Goal: Entertainment & Leisure: Browse casually

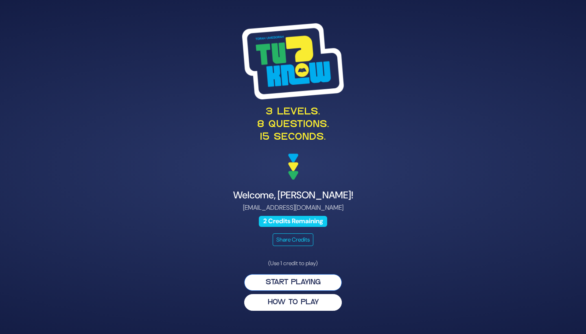
click at [315, 282] on button "Start Playing" at bounding box center [293, 282] width 98 height 17
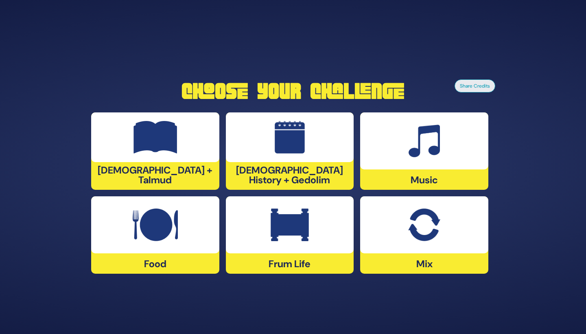
click at [160, 158] on div at bounding box center [155, 137] width 128 height 50
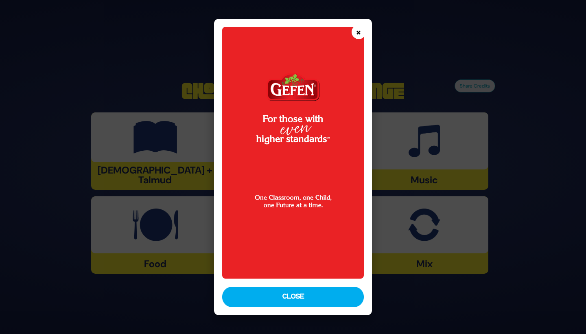
click at [359, 33] on button "×" at bounding box center [358, 32] width 14 height 14
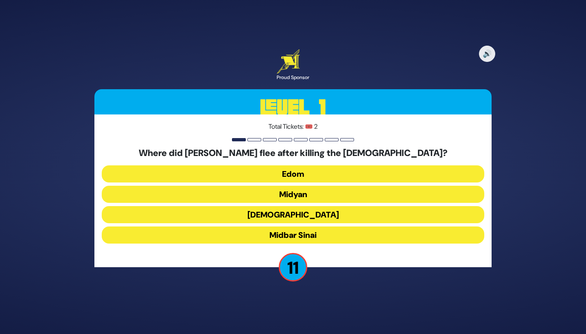
click at [306, 194] on button "Midyan" at bounding box center [293, 194] width 382 height 17
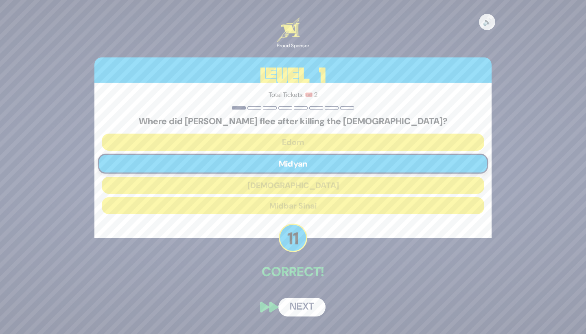
click at [302, 306] on button "Next" at bounding box center [301, 306] width 47 height 19
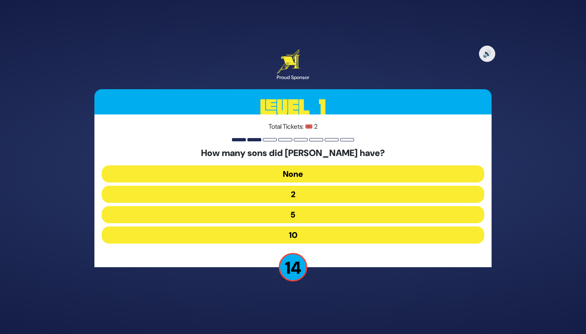
click at [297, 229] on button "10" at bounding box center [293, 234] width 382 height 17
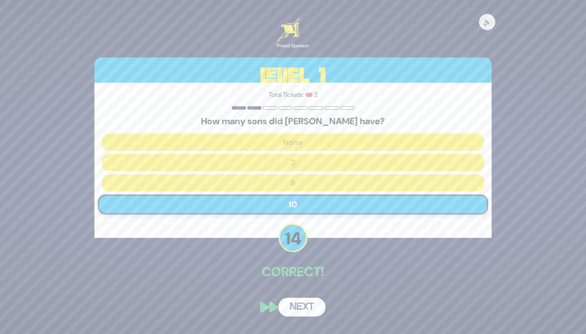
click at [298, 284] on div "🔊 Proud Sponsor Level 1 Total Tickets: 🎟️ 2 How many sons did Haman have? None …" at bounding box center [293, 167] width 417 height 318
click at [301, 303] on button "Next" at bounding box center [301, 306] width 47 height 19
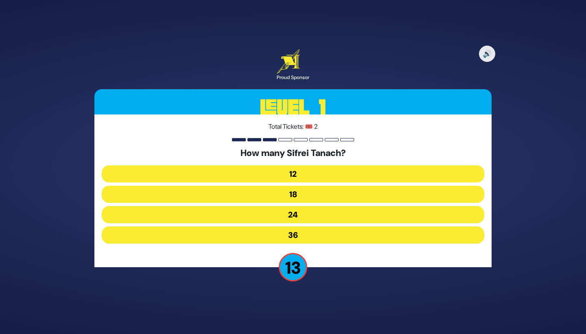
click at [300, 217] on button "24" at bounding box center [293, 214] width 382 height 17
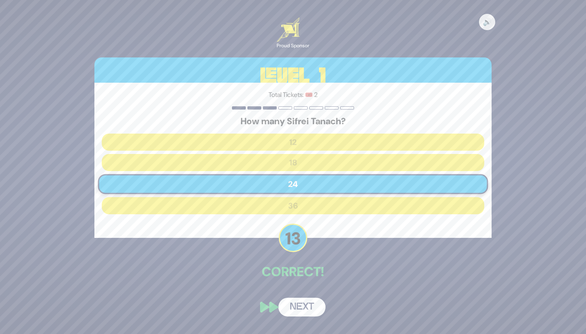
click at [306, 306] on button "Next" at bounding box center [301, 306] width 47 height 19
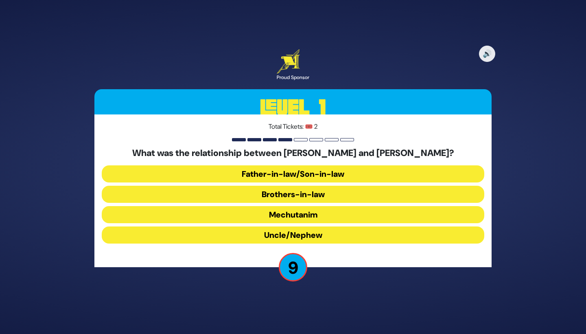
click at [336, 175] on button "Father-in-law/Son-in-law" at bounding box center [293, 173] width 382 height 17
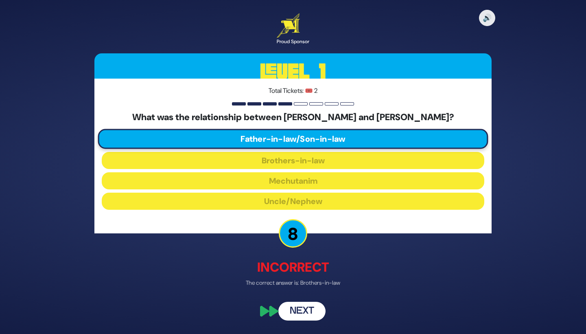
click at [305, 314] on button "Next" at bounding box center [301, 310] width 47 height 19
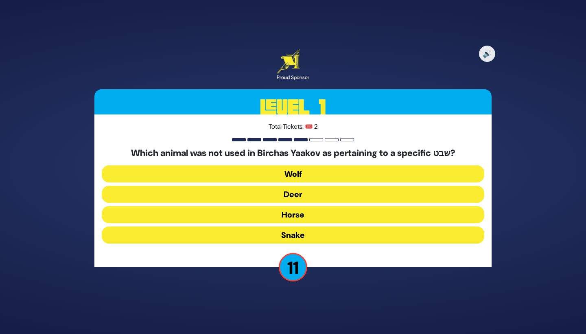
click at [319, 214] on button "Horse" at bounding box center [293, 214] width 382 height 17
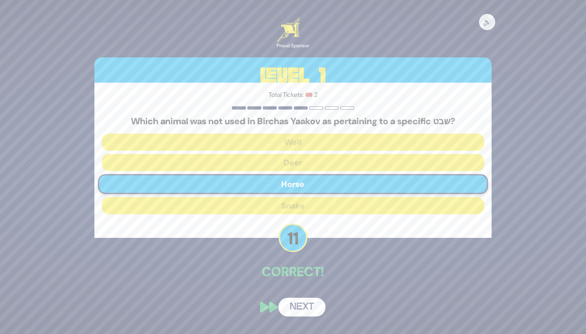
click at [299, 300] on button "Next" at bounding box center [301, 306] width 47 height 19
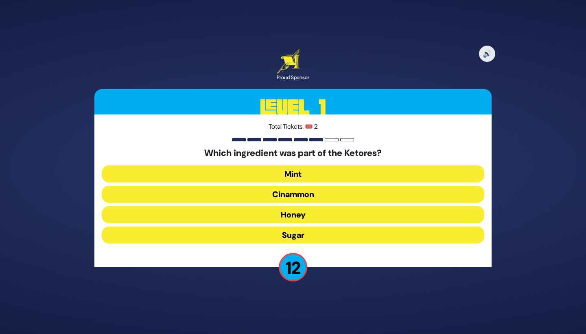
click at [316, 195] on button "Cinammon" at bounding box center [293, 194] width 382 height 17
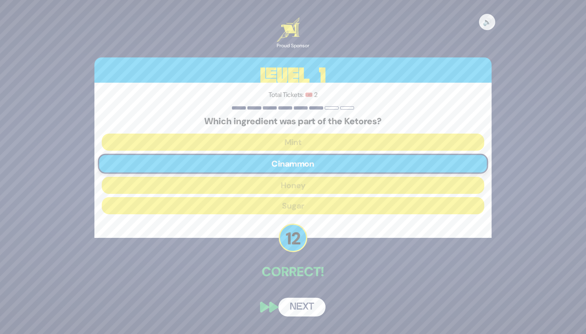
click at [305, 301] on button "Next" at bounding box center [301, 306] width 47 height 19
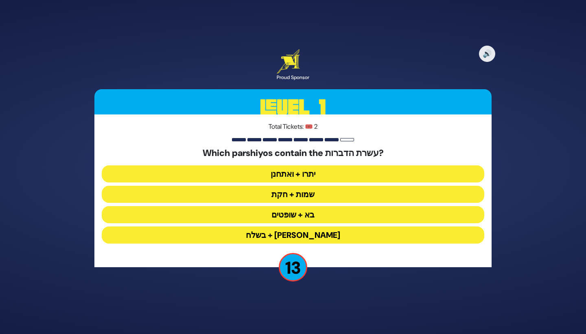
click at [318, 175] on button "יתרו + ואתחנן" at bounding box center [293, 173] width 382 height 17
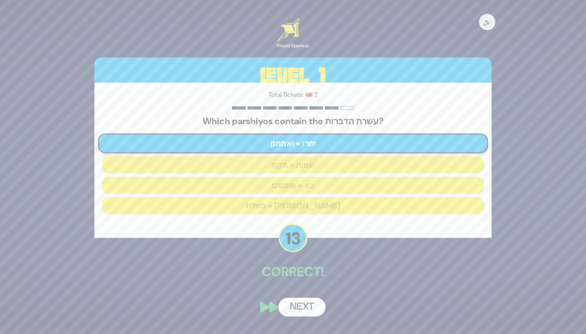
click at [305, 302] on button "Next" at bounding box center [301, 306] width 47 height 19
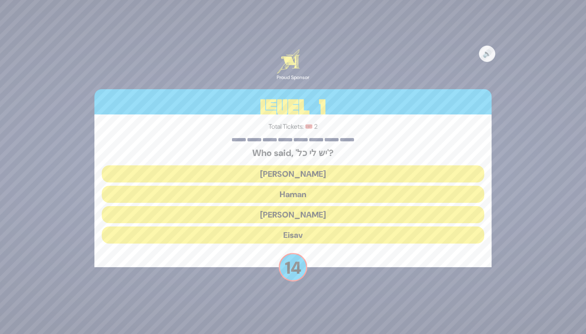
click at [319, 175] on button "Yaakov Avinu" at bounding box center [293, 173] width 382 height 17
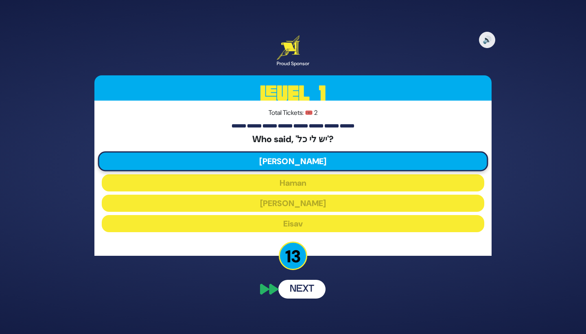
click at [310, 287] on button "Next" at bounding box center [301, 288] width 47 height 19
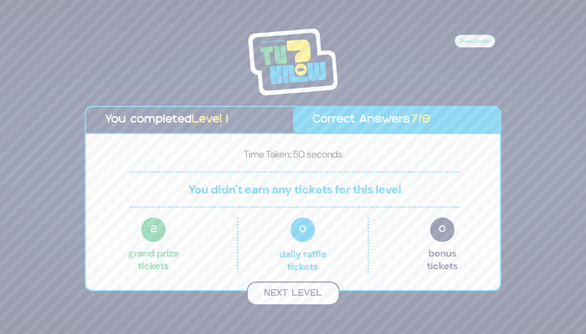
click at [304, 289] on button "Next Level" at bounding box center [293, 293] width 93 height 24
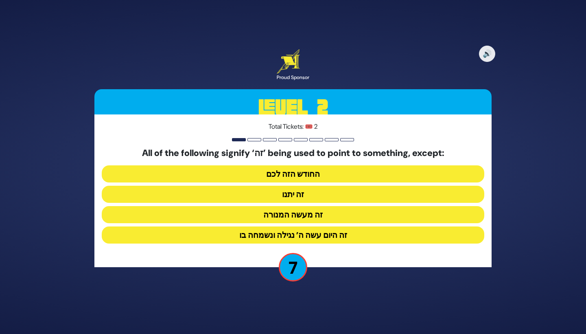
click at [321, 234] on button "זה היום עשה ה’ נגילה ונשמחה בו" at bounding box center [293, 234] width 382 height 17
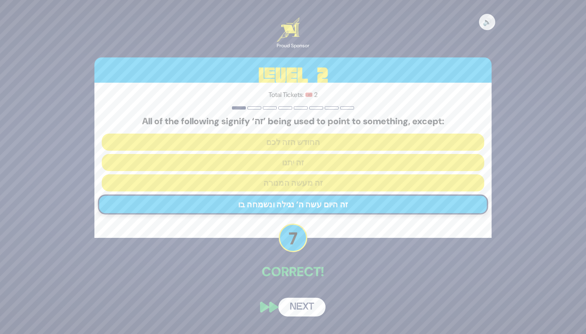
click at [304, 303] on button "Next" at bounding box center [301, 306] width 47 height 19
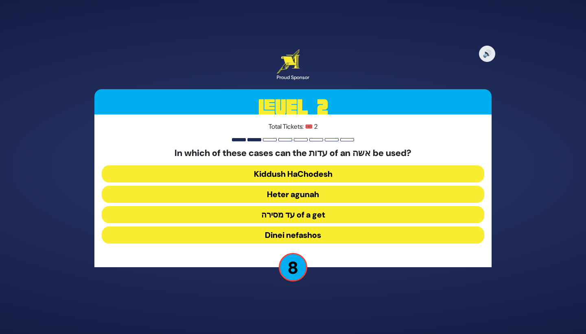
click at [330, 195] on button "Heter agunah" at bounding box center [293, 194] width 382 height 17
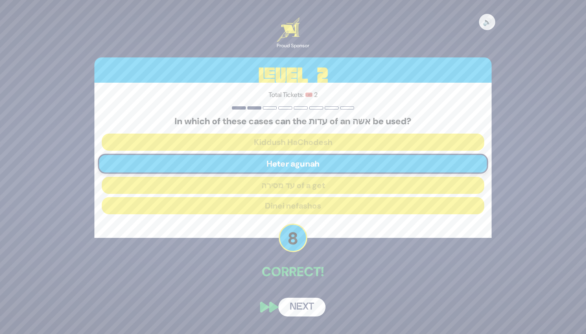
click at [308, 300] on button "Next" at bounding box center [301, 306] width 47 height 19
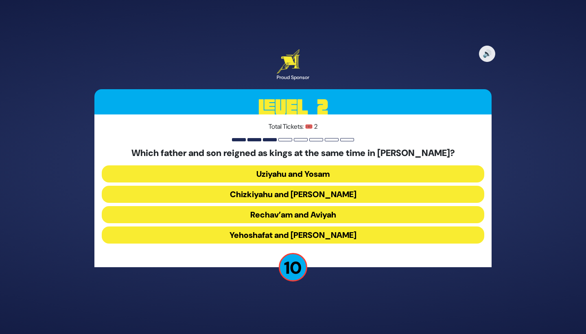
click at [331, 233] on button "Yehoshafat and Yehoram" at bounding box center [293, 234] width 382 height 17
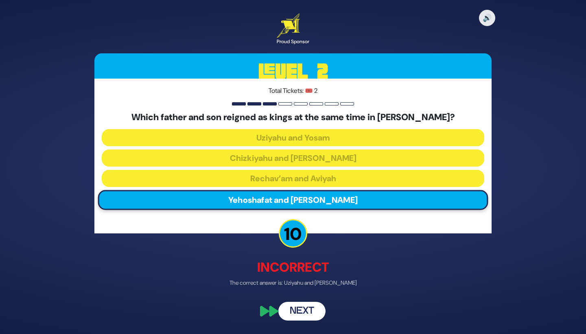
click at [312, 311] on button "Next" at bounding box center [301, 310] width 47 height 19
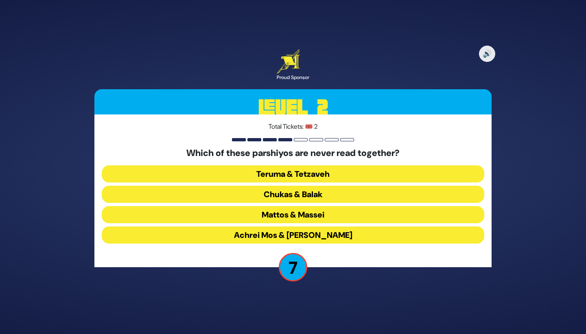
click at [314, 194] on button "Chukas & Balak" at bounding box center [293, 194] width 382 height 17
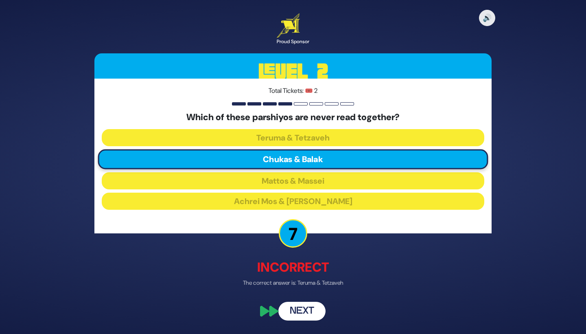
click at [314, 310] on button "Next" at bounding box center [301, 310] width 47 height 19
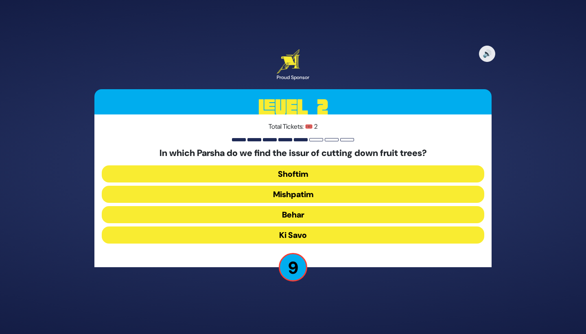
click at [327, 230] on button "Ki Savo" at bounding box center [293, 234] width 382 height 17
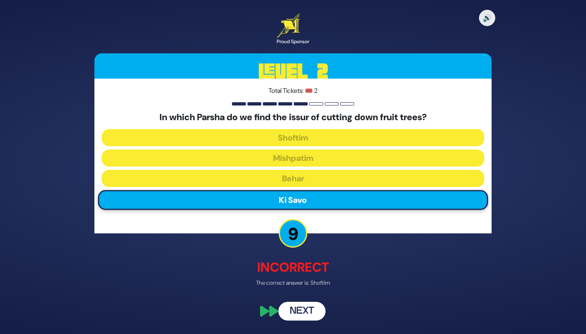
click at [309, 309] on button "Next" at bounding box center [301, 310] width 47 height 19
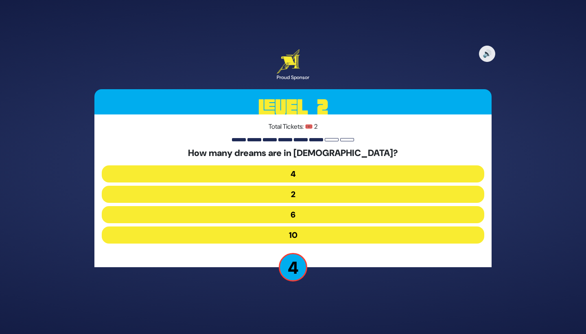
click at [356, 216] on button "6" at bounding box center [293, 214] width 382 height 17
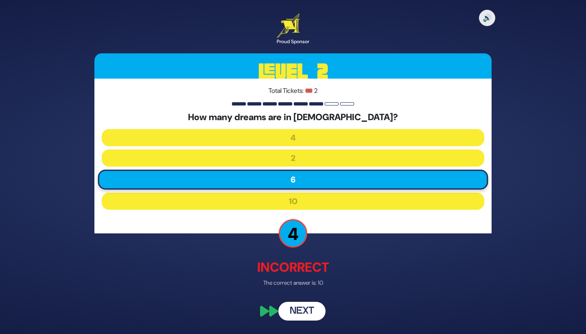
click at [314, 309] on button "Next" at bounding box center [301, 310] width 47 height 19
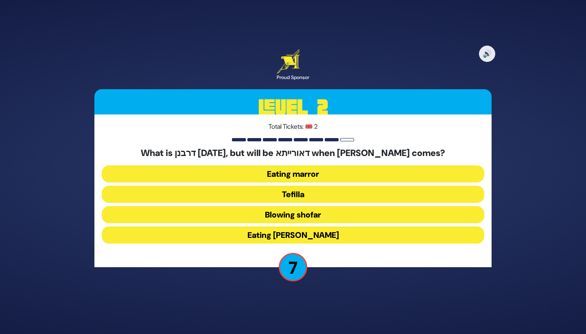
click at [321, 168] on button "Eating marror" at bounding box center [293, 173] width 382 height 17
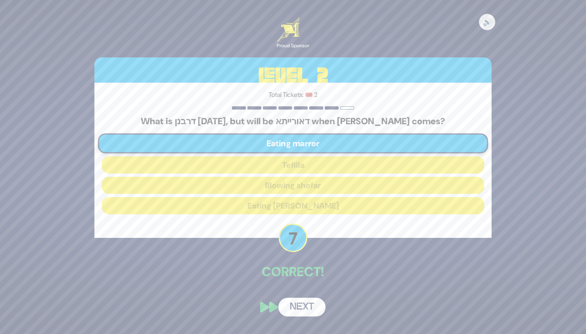
click at [307, 310] on button "Next" at bounding box center [301, 306] width 47 height 19
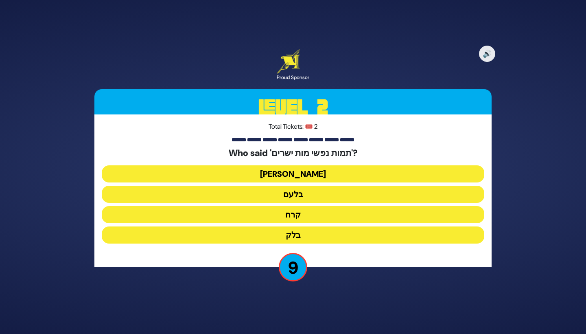
click at [326, 236] on button "בלק" at bounding box center [293, 234] width 382 height 17
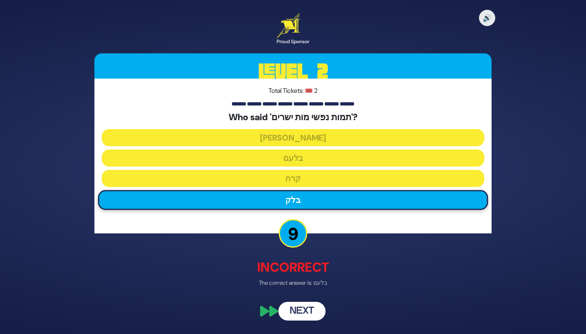
click at [307, 312] on button "Next" at bounding box center [301, 310] width 47 height 19
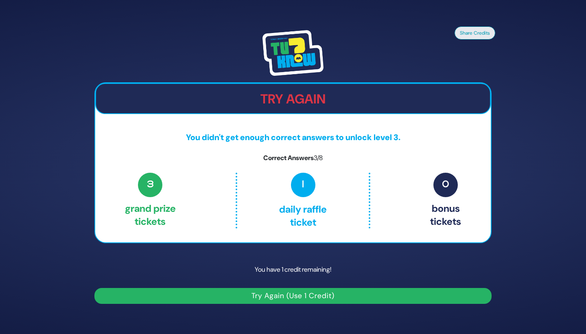
click at [311, 295] on button "Try Again (Use 1 Credit)" at bounding box center [292, 296] width 397 height 16
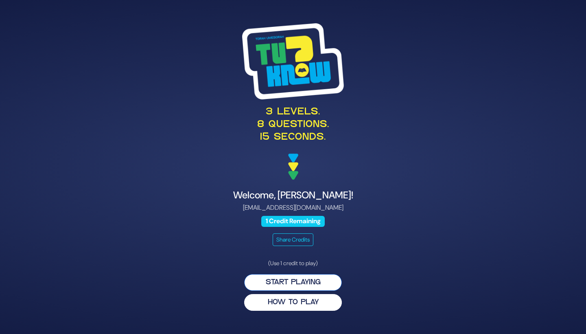
click at [274, 283] on button "Start Playing" at bounding box center [293, 282] width 98 height 17
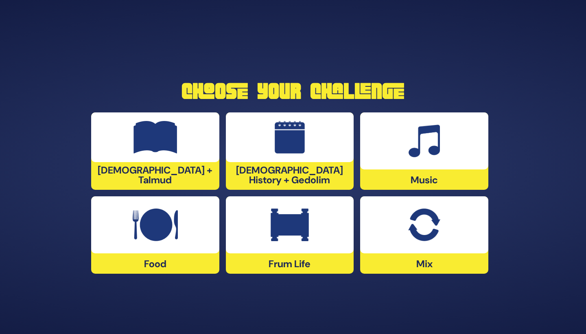
click at [282, 162] on div at bounding box center [290, 137] width 128 height 50
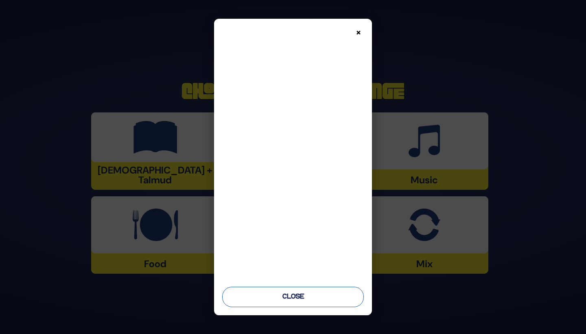
click at [322, 294] on button "Close" at bounding box center [293, 296] width 142 height 20
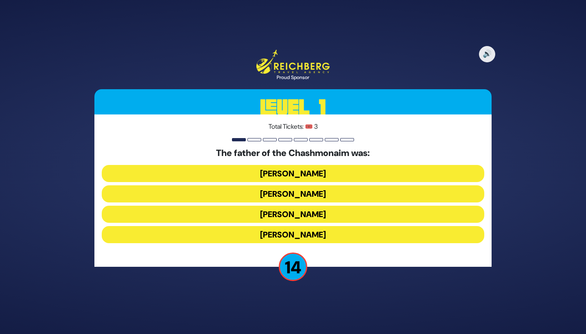
click at [334, 170] on button "[PERSON_NAME]" at bounding box center [293, 173] width 382 height 17
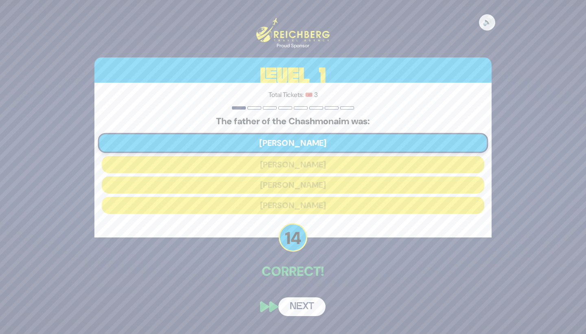
click at [300, 304] on button "Next" at bounding box center [301, 306] width 47 height 19
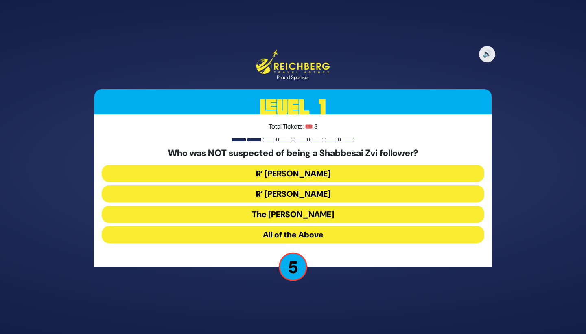
click at [314, 216] on button "The [PERSON_NAME]" at bounding box center [293, 213] width 382 height 17
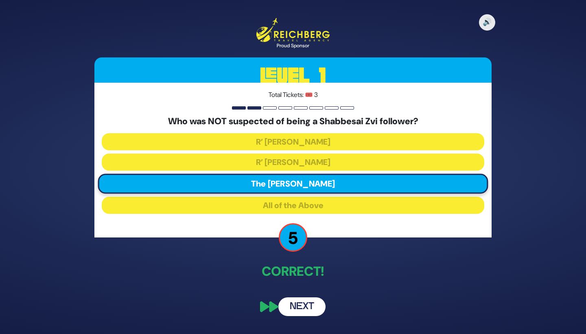
click at [309, 312] on button "Next" at bounding box center [301, 306] width 47 height 19
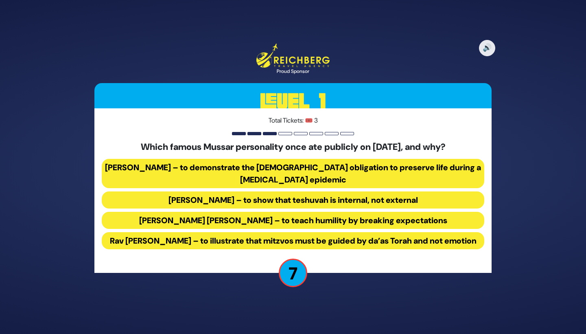
click at [307, 173] on button "[PERSON_NAME] – to demonstrate the [DEMOGRAPHIC_DATA] obligation to preserve li…" at bounding box center [293, 173] width 382 height 29
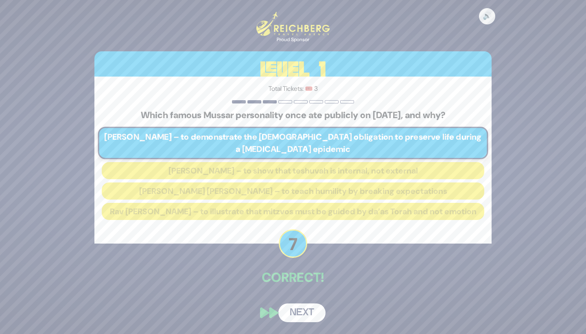
click at [307, 319] on button "Next" at bounding box center [301, 312] width 47 height 19
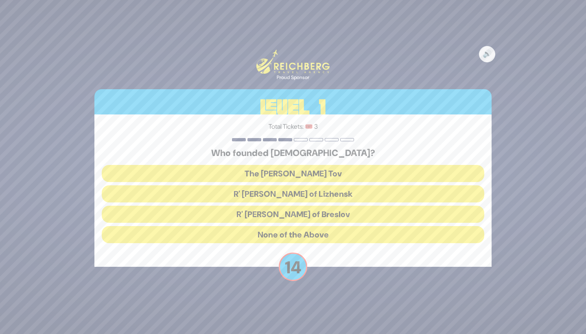
click at [340, 170] on button "The [PERSON_NAME] Tov" at bounding box center [293, 173] width 382 height 17
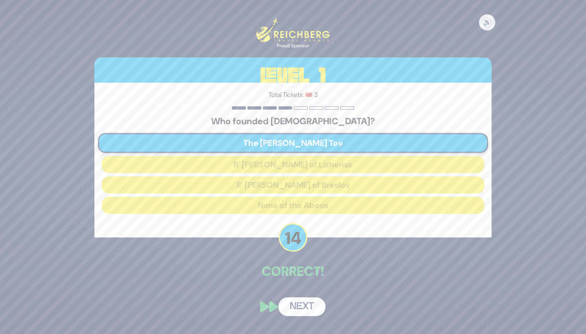
click at [306, 301] on button "Next" at bounding box center [301, 306] width 47 height 19
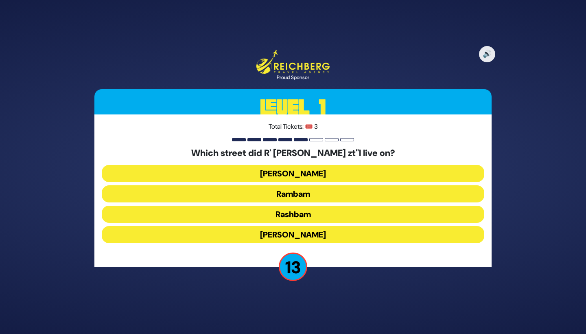
click at [323, 213] on button "Rashbam" at bounding box center [293, 213] width 382 height 17
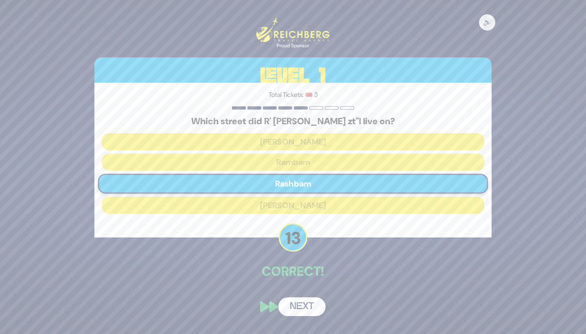
click at [304, 300] on button "Next" at bounding box center [301, 306] width 47 height 19
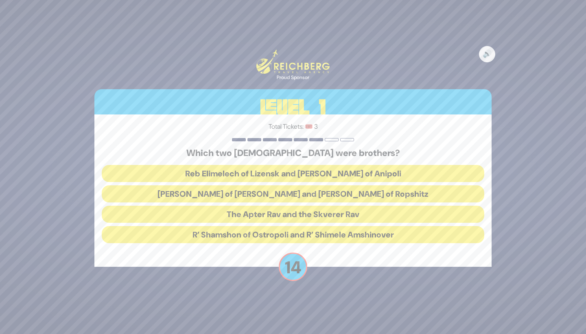
click at [356, 171] on button "Reb Elimelech of Lizensk and [PERSON_NAME] of Anipoli" at bounding box center [293, 173] width 382 height 17
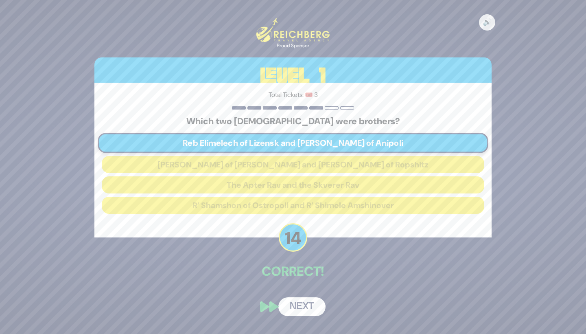
click at [312, 300] on button "Next" at bounding box center [301, 306] width 47 height 19
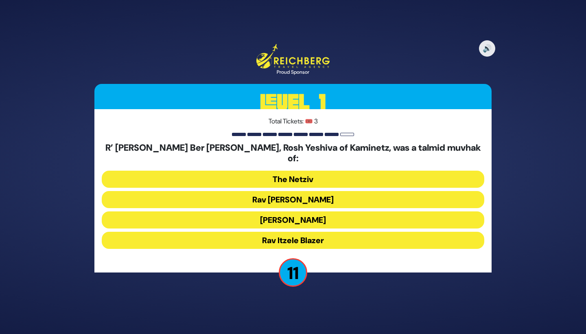
click at [325, 194] on button "Rav [PERSON_NAME]" at bounding box center [293, 199] width 382 height 17
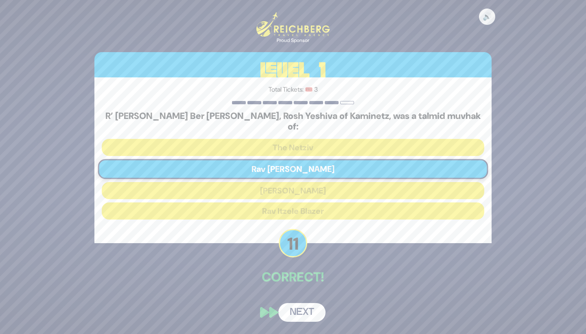
click at [307, 303] on button "Next" at bounding box center [301, 312] width 47 height 19
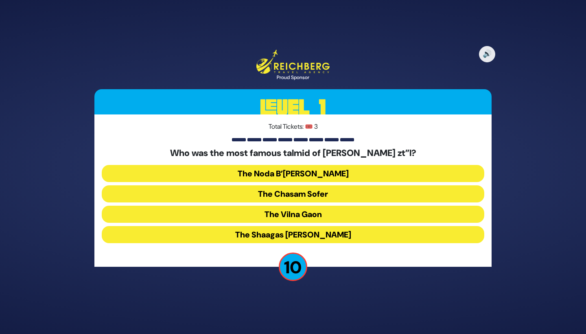
click at [330, 192] on button "The Chasam Sofer" at bounding box center [293, 193] width 382 height 17
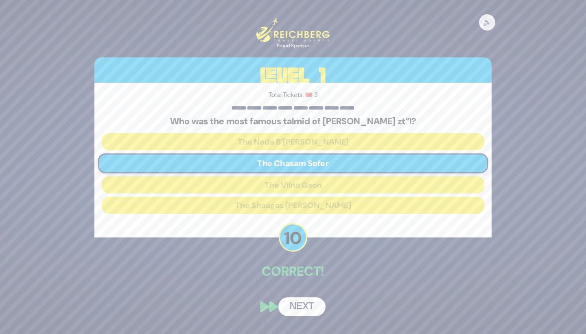
click at [309, 308] on button "Next" at bounding box center [301, 306] width 47 height 19
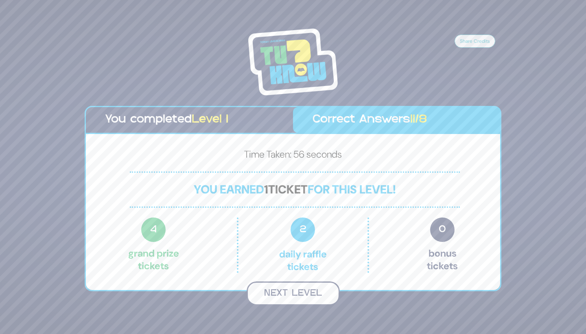
click at [312, 293] on button "Next Level" at bounding box center [293, 293] width 93 height 24
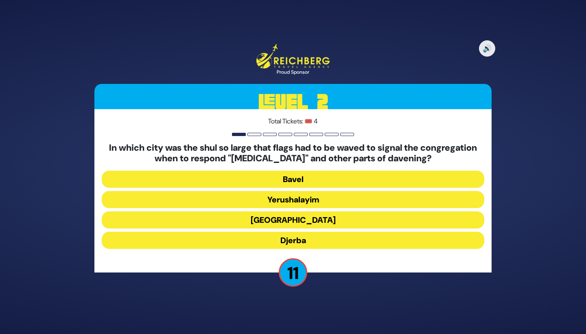
click at [319, 218] on button "[GEOGRAPHIC_DATA]" at bounding box center [293, 219] width 382 height 17
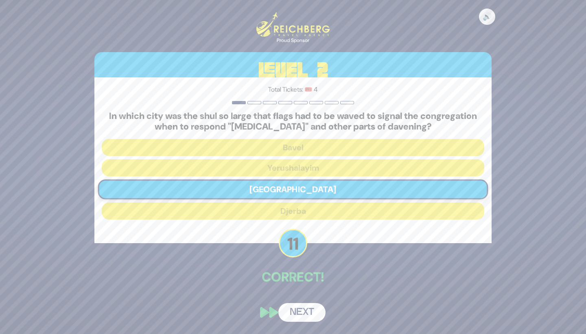
click at [306, 316] on button "Next" at bounding box center [301, 312] width 47 height 19
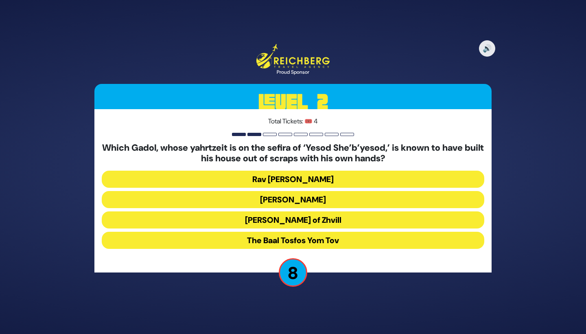
click at [346, 222] on button "[PERSON_NAME] of Zhvill" at bounding box center [293, 219] width 382 height 17
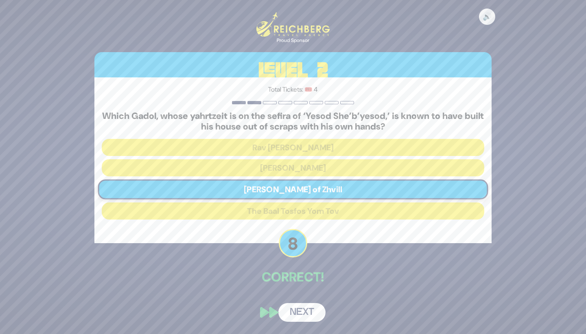
click at [304, 307] on button "Next" at bounding box center [301, 312] width 47 height 19
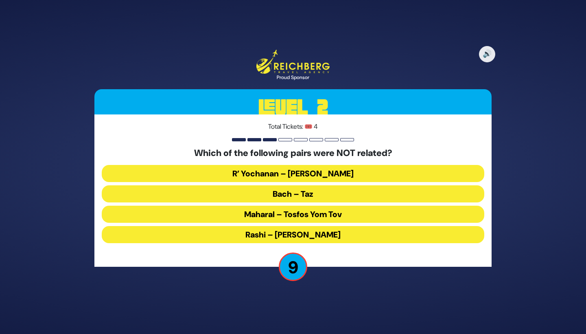
click at [337, 215] on button "Maharal – Tosfos Yom Tov" at bounding box center [293, 213] width 382 height 17
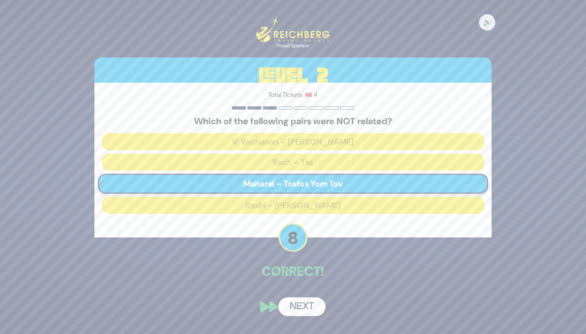
click at [316, 300] on button "Next" at bounding box center [301, 306] width 47 height 19
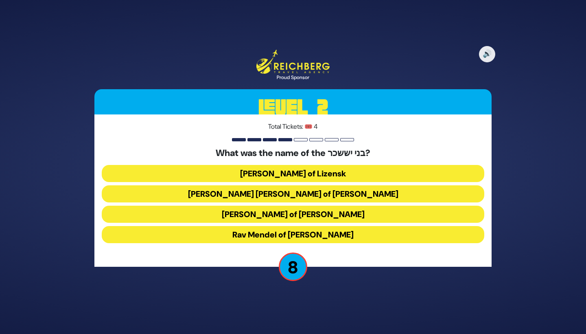
click at [335, 234] on button "Rav Mendel of [PERSON_NAME]" at bounding box center [293, 234] width 382 height 17
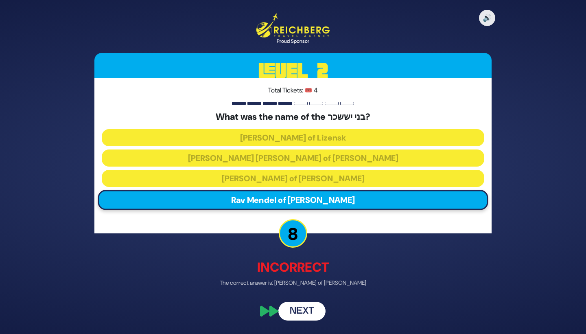
click at [306, 312] on button "Next" at bounding box center [301, 310] width 47 height 19
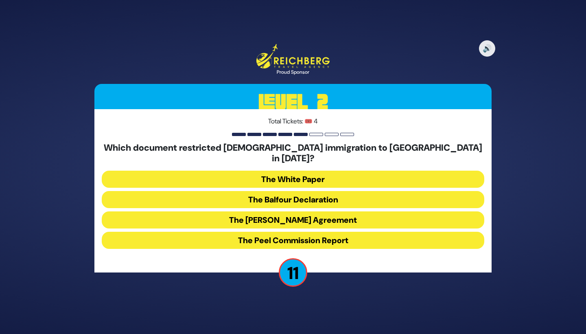
click at [349, 172] on button "The White Paper" at bounding box center [293, 178] width 382 height 17
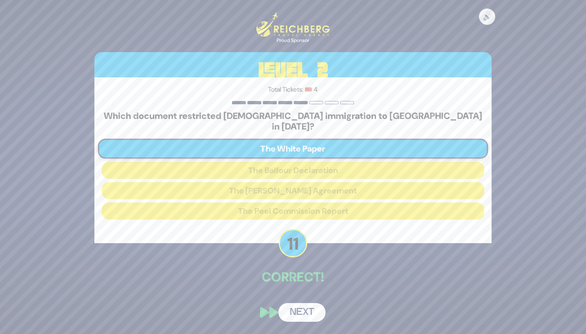
click at [301, 308] on button "Next" at bounding box center [301, 312] width 47 height 19
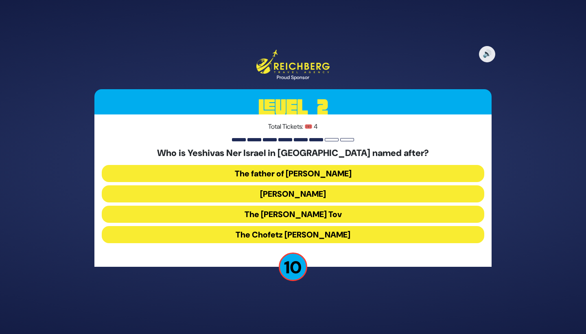
click at [380, 191] on button "[PERSON_NAME]" at bounding box center [293, 193] width 382 height 17
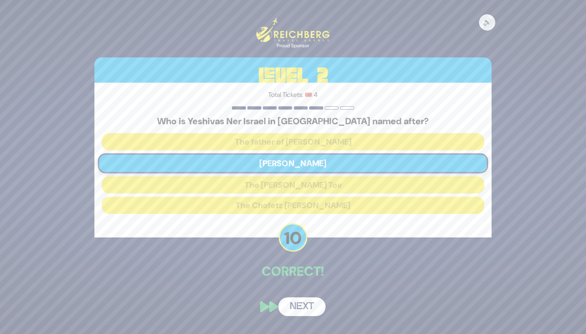
click at [298, 311] on button "Next" at bounding box center [301, 306] width 47 height 19
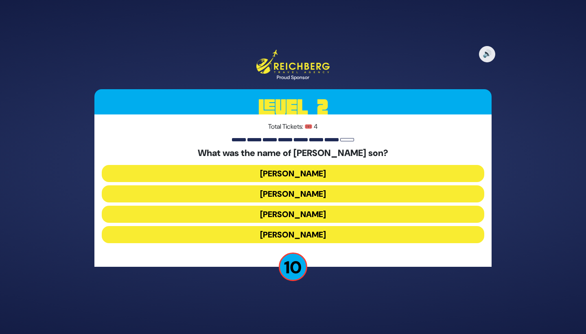
click at [382, 170] on button "[PERSON_NAME]" at bounding box center [293, 173] width 382 height 17
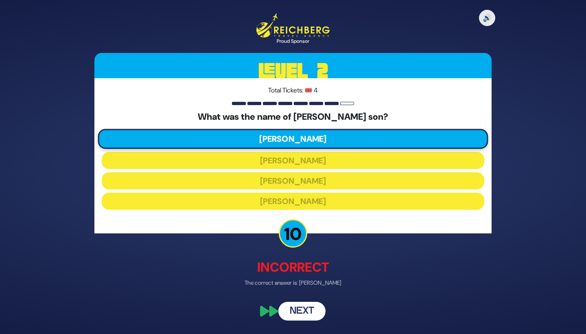
click at [309, 313] on button "Next" at bounding box center [301, 310] width 47 height 19
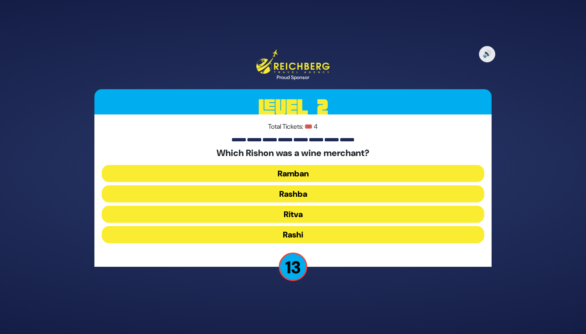
click at [337, 232] on button "Rashi" at bounding box center [293, 234] width 382 height 17
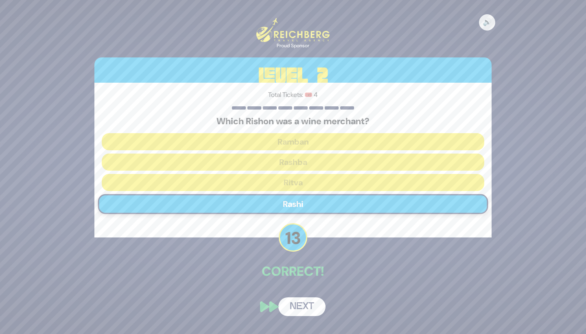
click at [314, 306] on button "Next" at bounding box center [301, 306] width 47 height 19
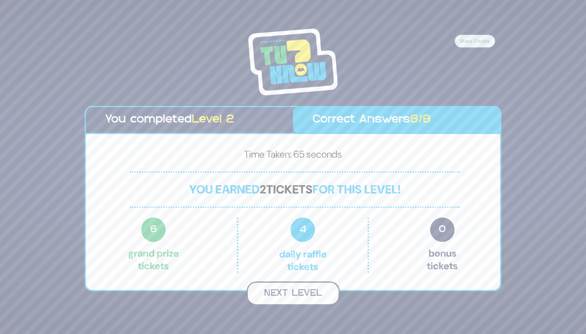
click at [299, 293] on button "Next Level" at bounding box center [293, 293] width 93 height 24
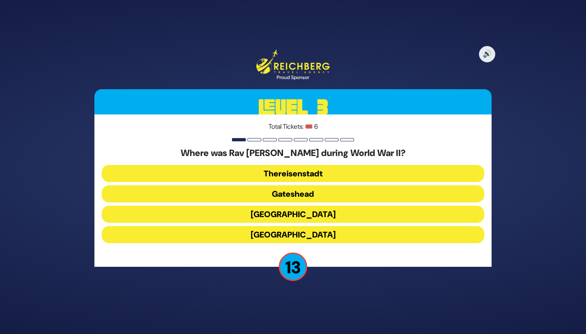
click at [359, 192] on button "Gateshead" at bounding box center [293, 193] width 382 height 17
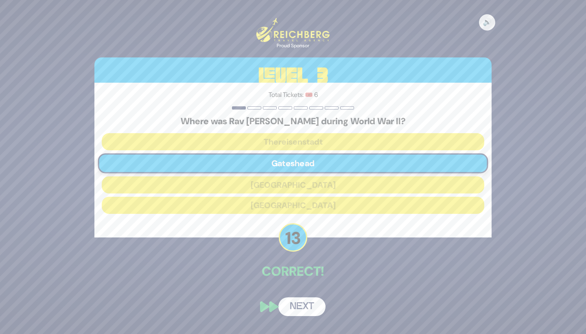
click at [302, 302] on button "Next" at bounding box center [301, 306] width 47 height 19
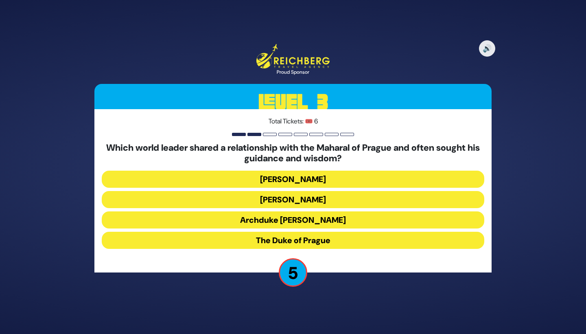
click at [335, 238] on button "The Duke of Prague" at bounding box center [293, 239] width 382 height 17
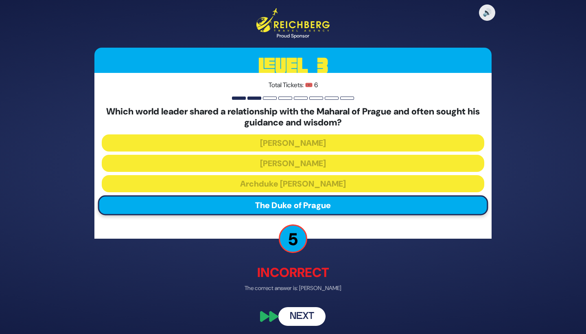
click at [303, 314] on button "Next" at bounding box center [301, 316] width 47 height 19
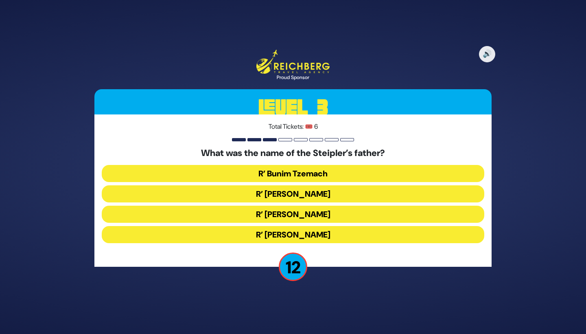
click at [316, 214] on button "R’ [PERSON_NAME]" at bounding box center [293, 213] width 382 height 17
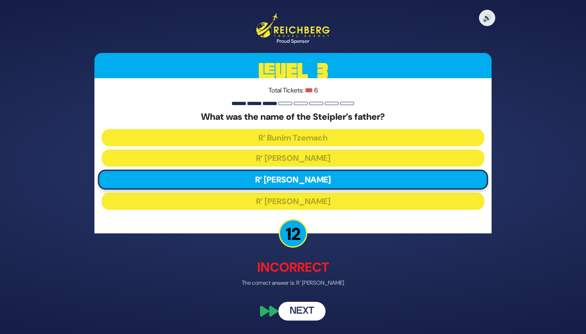
click at [306, 313] on button "Next" at bounding box center [301, 310] width 47 height 19
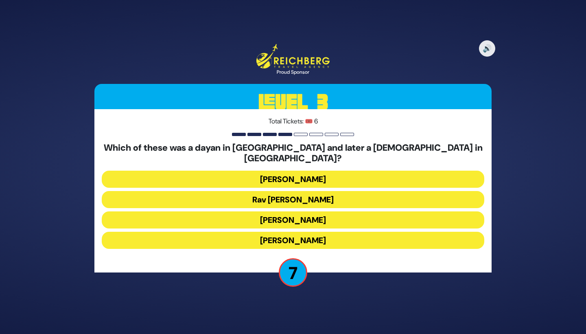
click at [339, 236] on button "[PERSON_NAME]" at bounding box center [293, 239] width 382 height 17
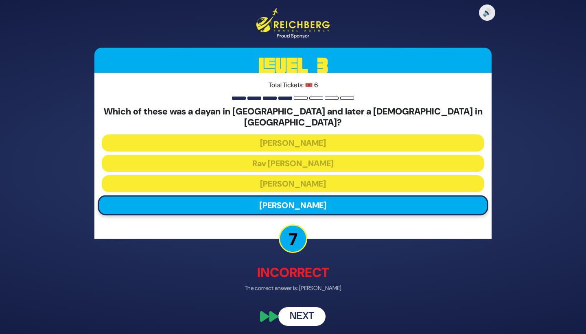
click at [315, 307] on button "Next" at bounding box center [301, 316] width 47 height 19
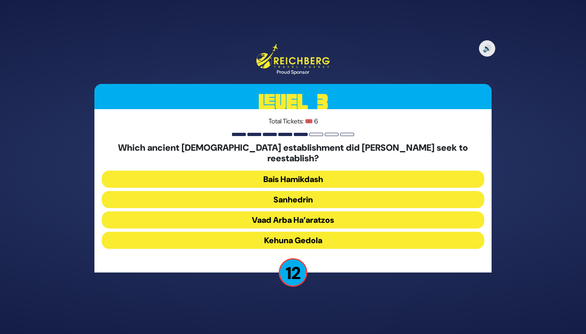
click at [348, 195] on button "Sanhedrin" at bounding box center [293, 199] width 382 height 17
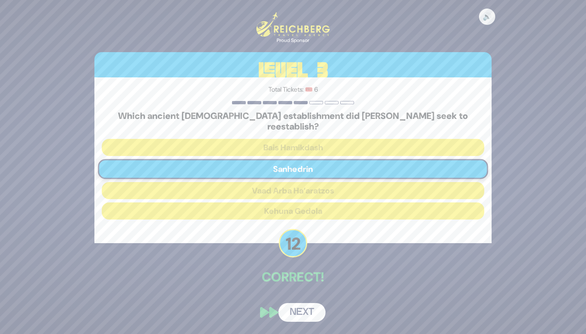
click at [304, 306] on button "Next" at bounding box center [301, 312] width 47 height 19
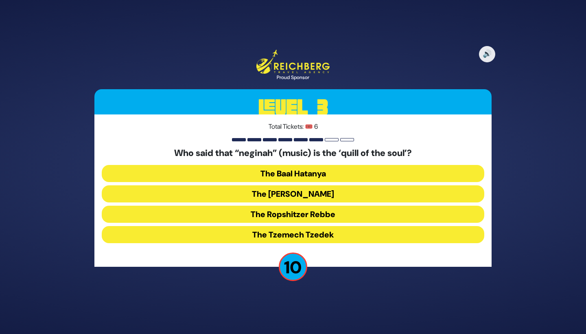
click at [355, 195] on button "The [PERSON_NAME]" at bounding box center [293, 193] width 382 height 17
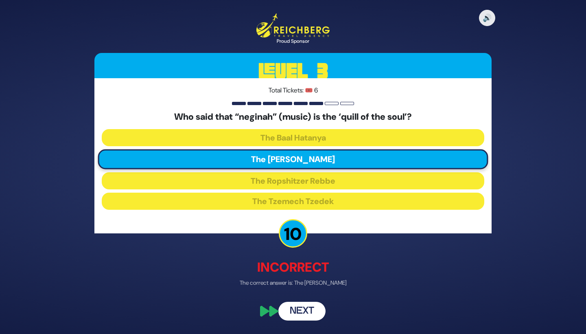
click at [309, 305] on button "Next" at bounding box center [301, 310] width 47 height 19
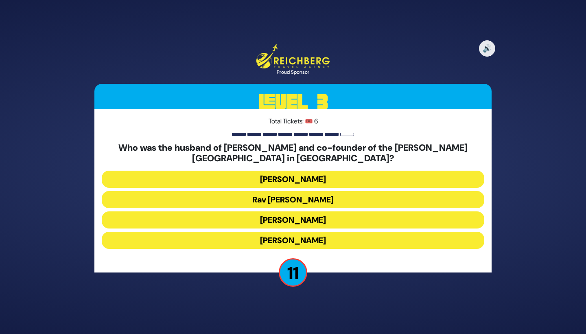
click at [306, 199] on button "Rav [PERSON_NAME]" at bounding box center [293, 199] width 382 height 17
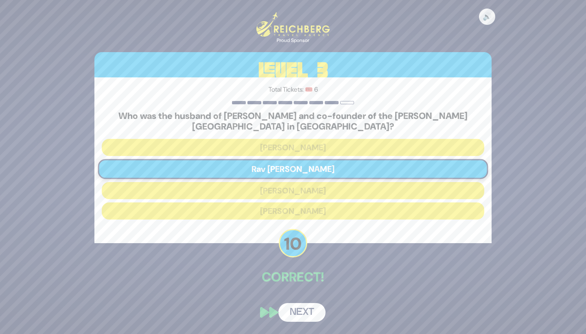
click at [298, 311] on button "Next" at bounding box center [301, 312] width 47 height 19
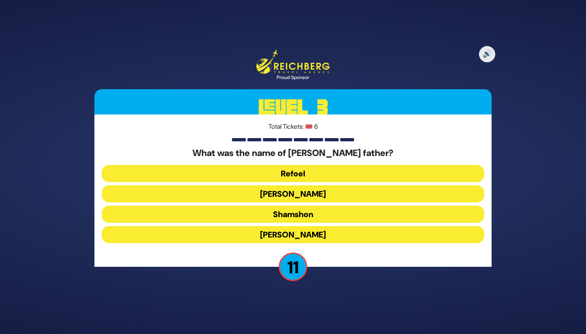
click at [375, 170] on button "Refoel" at bounding box center [293, 173] width 382 height 17
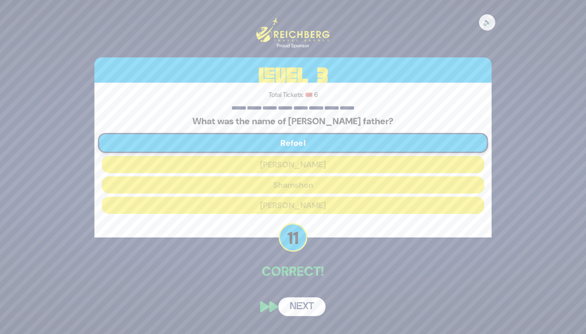
click at [304, 307] on button "Next" at bounding box center [301, 306] width 47 height 19
